Goal: Register for event/course

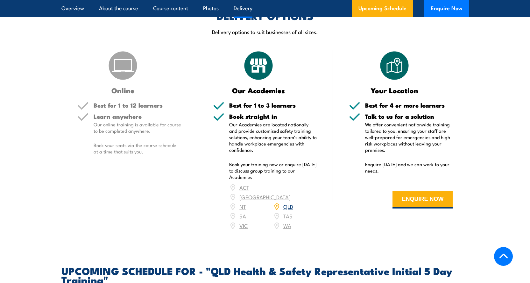
scroll to position [892, 0]
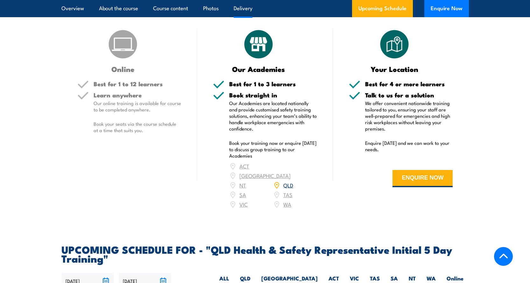
click at [287, 185] on link "QLD" at bounding box center [288, 185] width 10 height 8
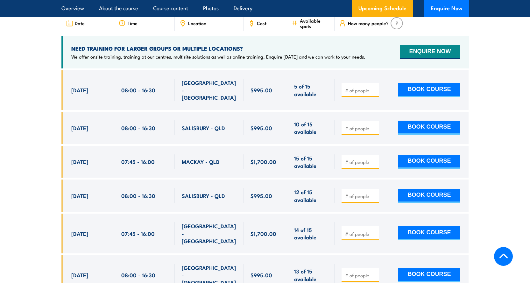
scroll to position [1198, 0]
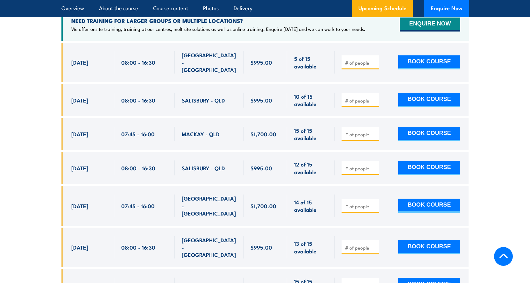
scroll to position [1274, 0]
